Goal: Task Accomplishment & Management: Complete application form

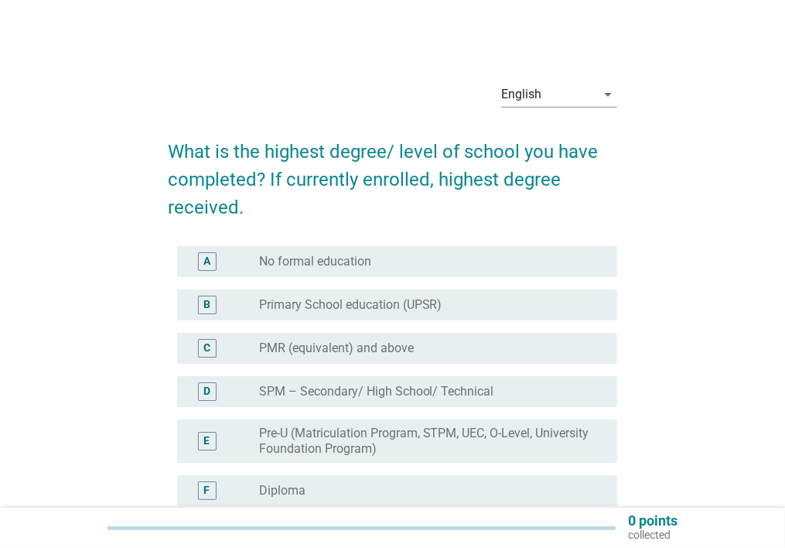
click at [564, 90] on div "English" at bounding box center [548, 94] width 94 height 25
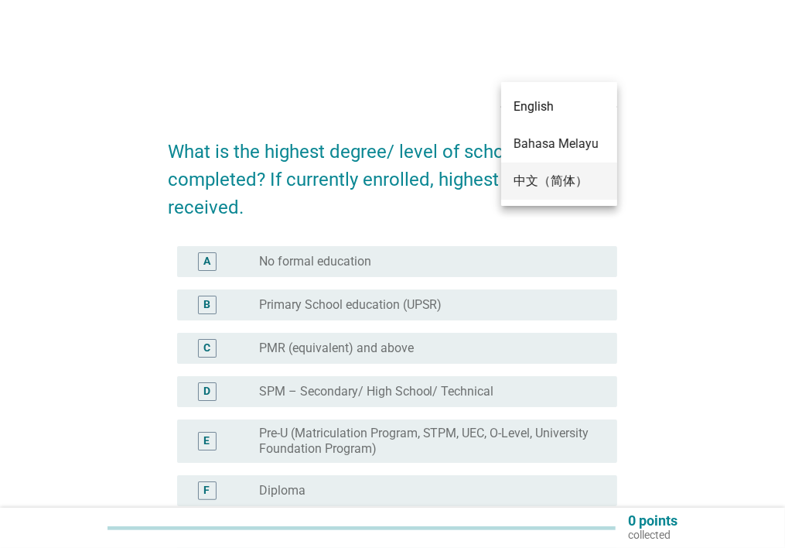
click at [554, 189] on div "中文（简体）" at bounding box center [559, 181] width 91 height 19
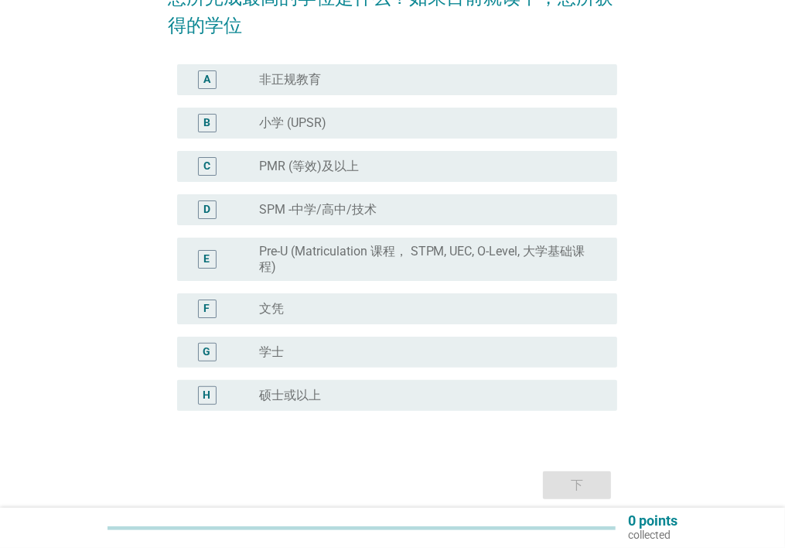
scroll to position [155, 0]
click at [303, 304] on div "radio_button_unchecked 文凭" at bounding box center [425, 307] width 333 height 15
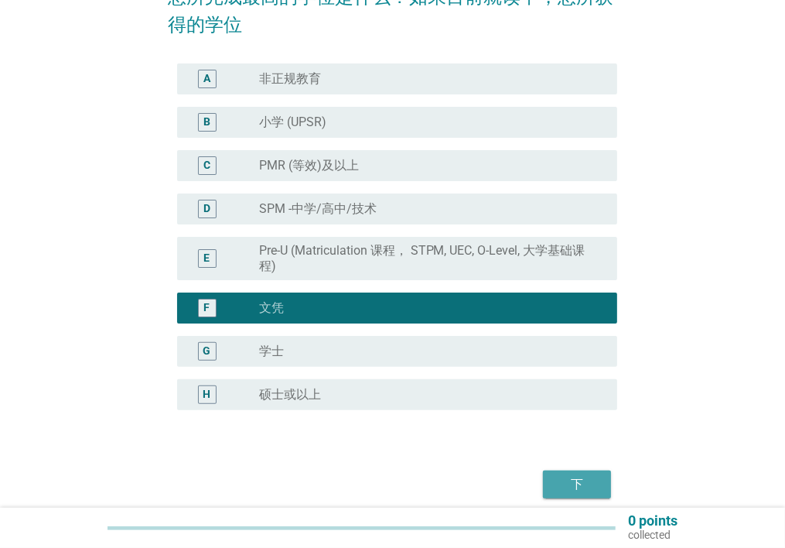
click at [582, 484] on div "下" at bounding box center [577, 484] width 43 height 19
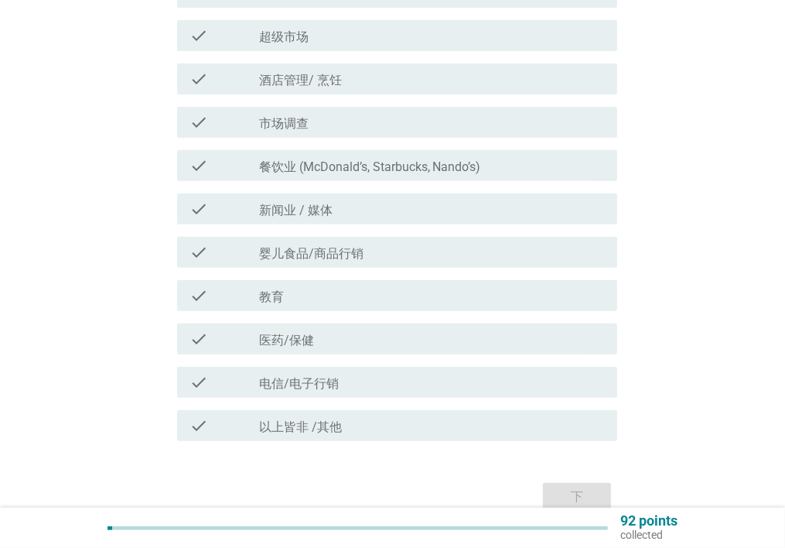
scroll to position [427, 0]
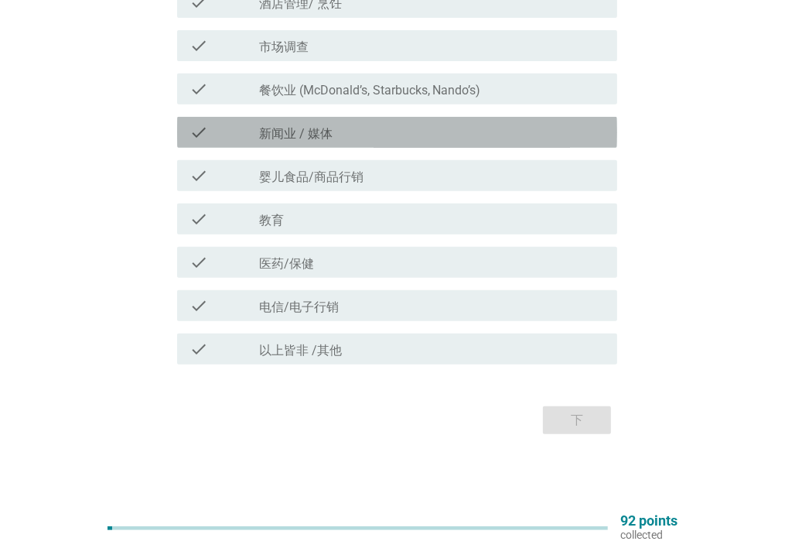
click at [255, 145] on div "check check_box_outline_blank 新闻业 / 媒体" at bounding box center [397, 132] width 440 height 31
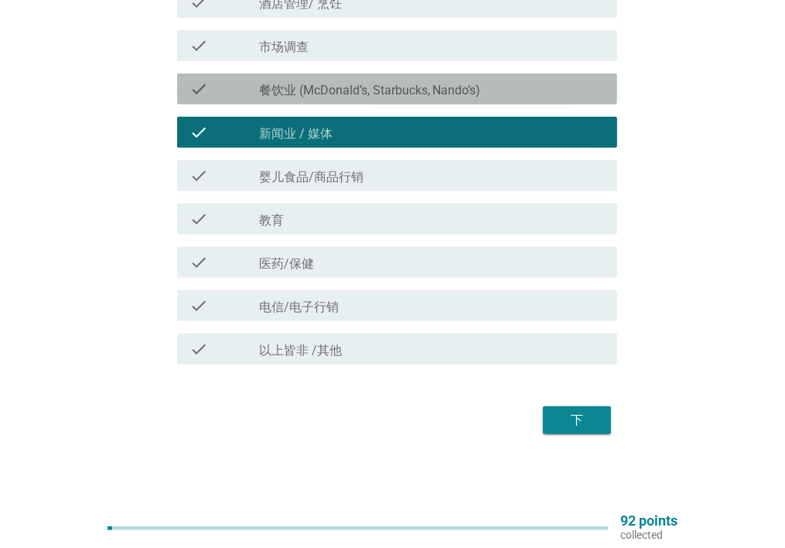
click at [303, 87] on label "餐饮业 (McDonald’s, Starbucks, Nando’s)" at bounding box center [370, 90] width 222 height 15
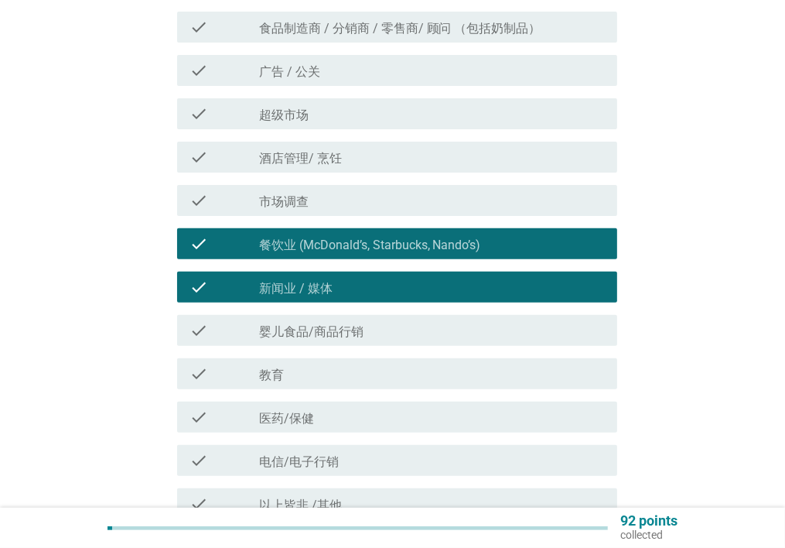
scroll to position [195, 0]
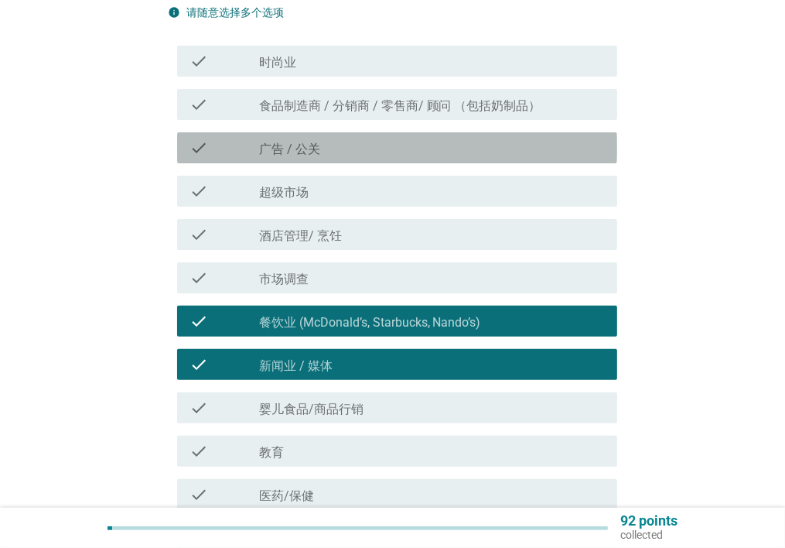
click at [306, 152] on label "广告 / 公关" at bounding box center [289, 149] width 61 height 15
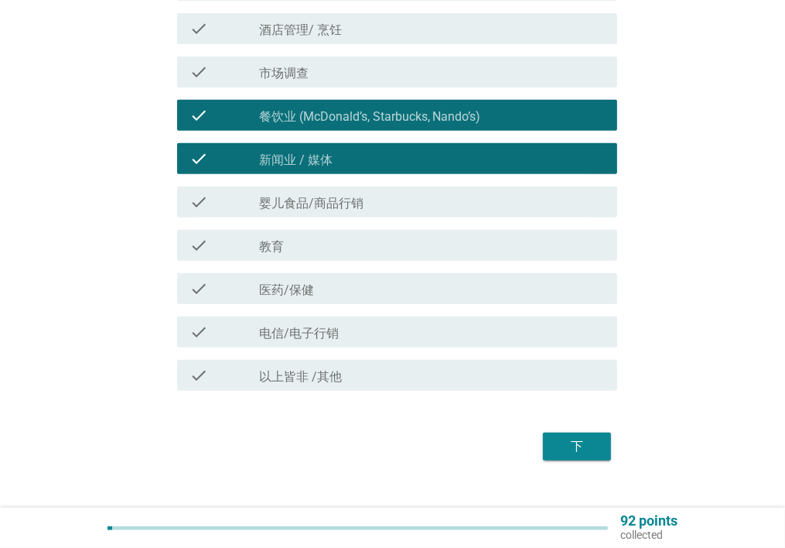
scroll to position [427, 0]
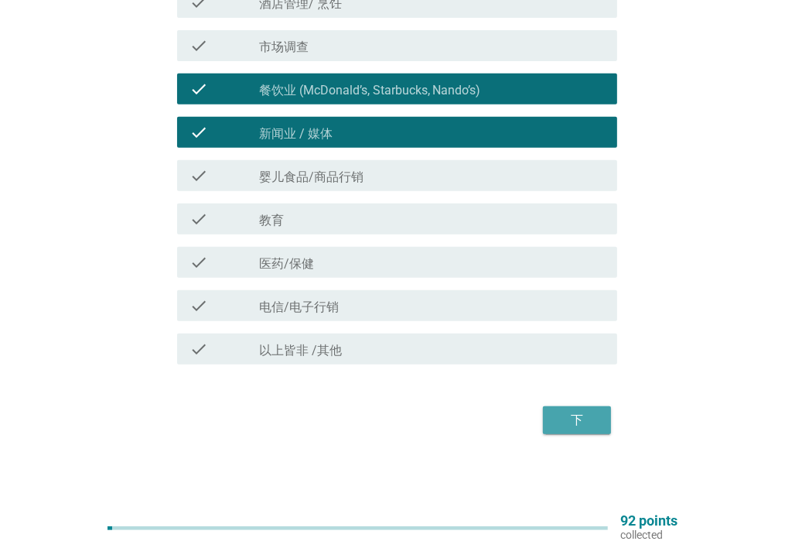
click at [570, 424] on div "下" at bounding box center [577, 420] width 43 height 19
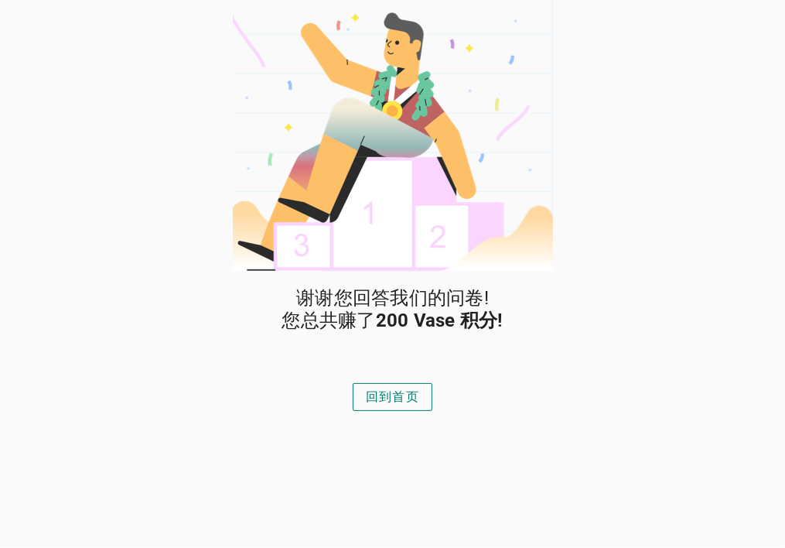
click at [386, 395] on div "回到首页" at bounding box center [392, 397] width 53 height 19
